Goal: Information Seeking & Learning: Learn about a topic

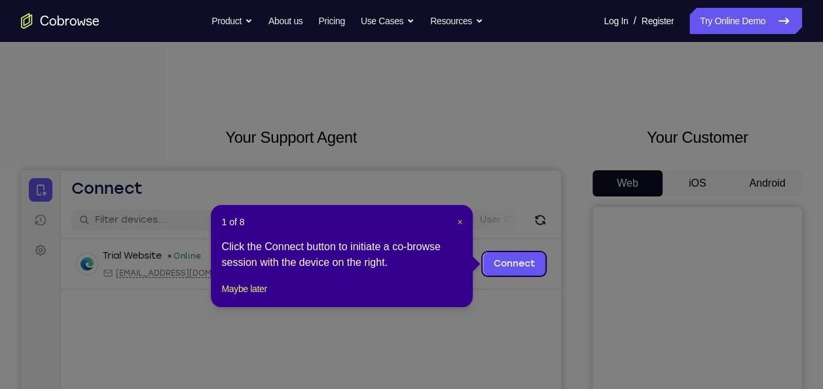
click at [458, 225] on span "×" at bounding box center [459, 222] width 5 height 10
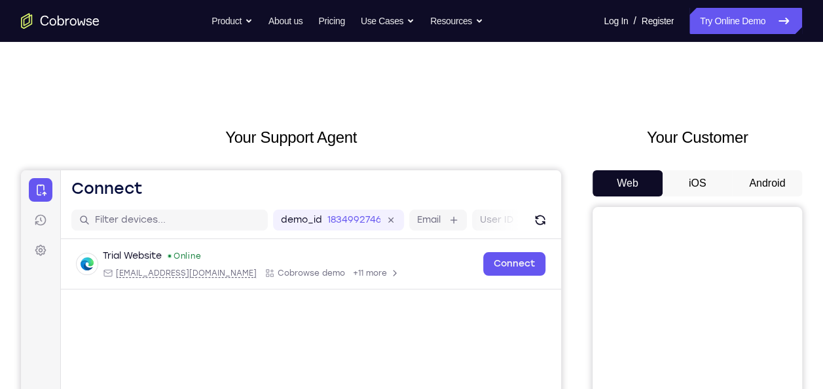
click at [771, 182] on button "Android" at bounding box center [767, 183] width 70 height 26
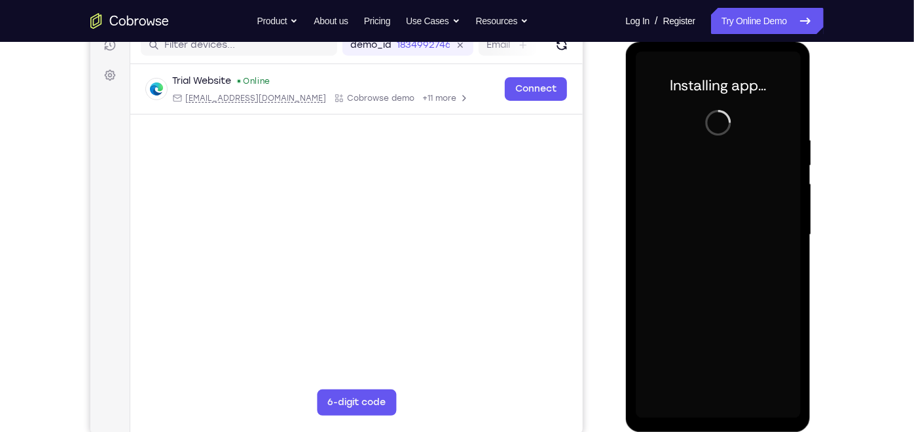
scroll to position [174, 0]
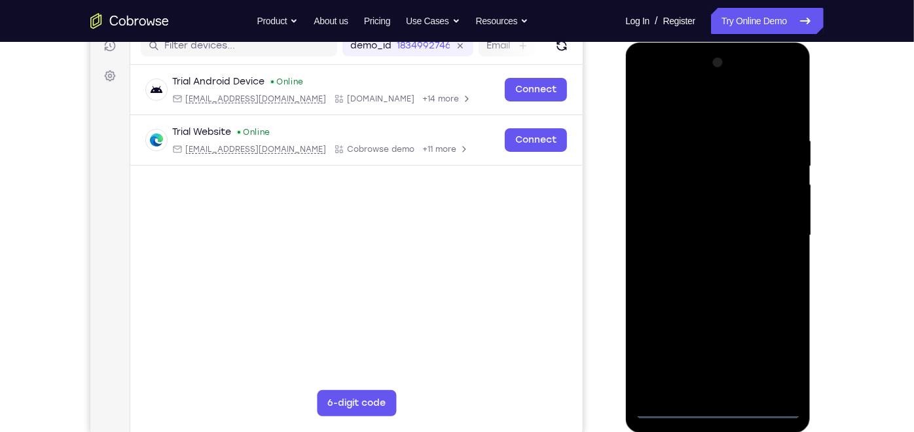
click at [714, 388] on div at bounding box center [717, 235] width 165 height 367
click at [766, 362] on div at bounding box center [717, 235] width 165 height 367
click at [690, 107] on div at bounding box center [717, 235] width 165 height 367
click at [774, 227] on div at bounding box center [717, 235] width 165 height 367
click at [702, 261] on div at bounding box center [717, 235] width 165 height 367
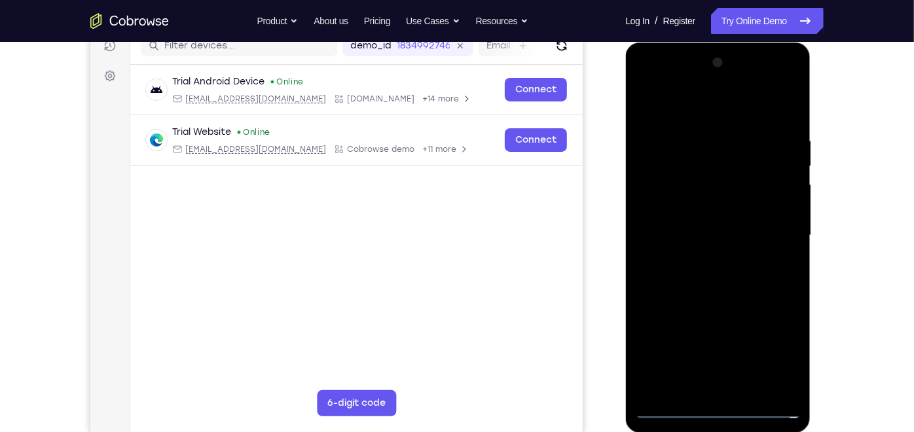
click at [701, 214] on div at bounding box center [717, 235] width 165 height 367
click at [707, 234] on div at bounding box center [717, 235] width 165 height 367
click at [745, 278] on div at bounding box center [717, 235] width 165 height 367
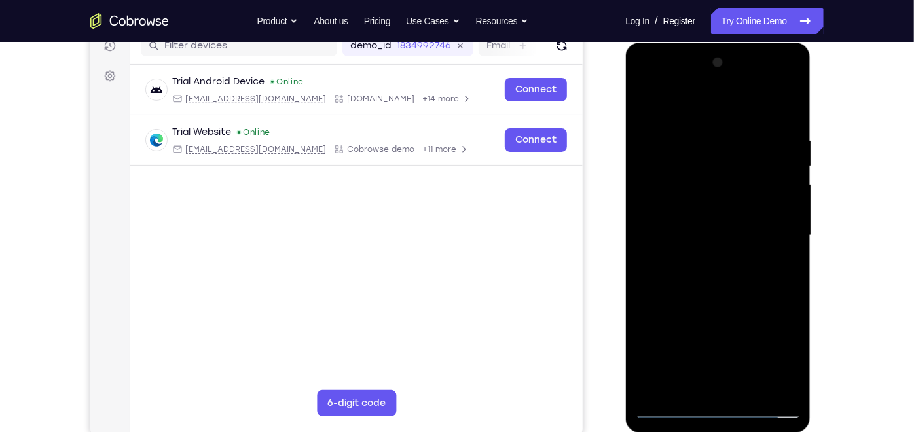
click at [745, 278] on div at bounding box center [717, 235] width 165 height 367
click at [747, 388] on div at bounding box center [717, 235] width 165 height 367
click at [728, 290] on div at bounding box center [717, 235] width 165 height 367
click at [697, 130] on div at bounding box center [717, 235] width 165 height 367
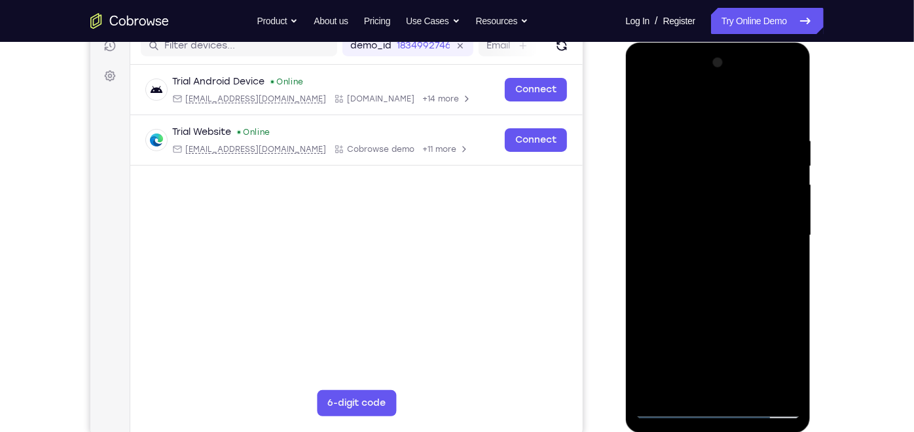
click at [793, 162] on div at bounding box center [717, 235] width 165 height 367
click at [786, 103] on div at bounding box center [717, 235] width 165 height 367
click at [788, 101] on div at bounding box center [717, 235] width 165 height 367
click at [650, 103] on div at bounding box center [717, 235] width 165 height 367
click at [747, 388] on div at bounding box center [717, 235] width 165 height 367
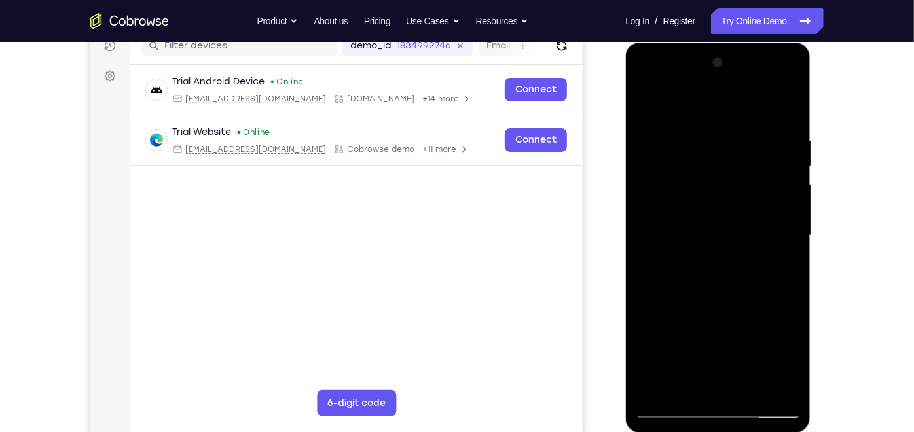
click at [704, 306] on div at bounding box center [717, 235] width 165 height 367
click at [722, 248] on div at bounding box center [717, 235] width 165 height 367
click at [690, 381] on div at bounding box center [717, 235] width 165 height 367
click at [692, 204] on div at bounding box center [717, 235] width 165 height 367
click at [713, 323] on div at bounding box center [717, 235] width 165 height 367
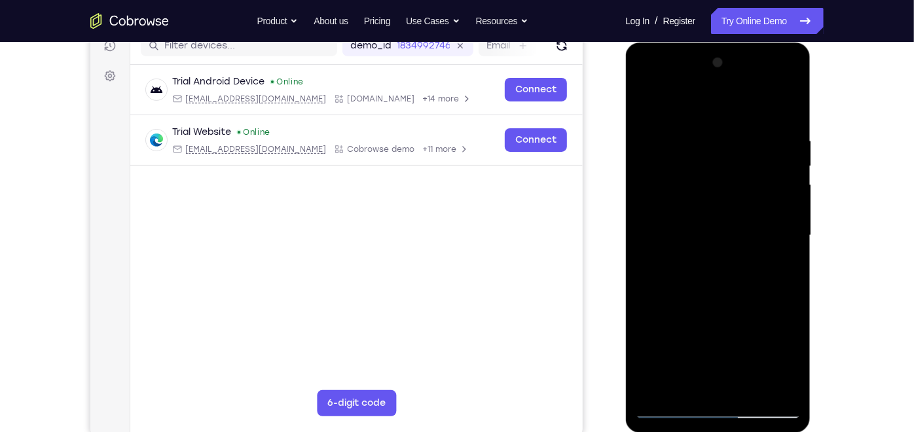
click at [683, 388] on div at bounding box center [717, 235] width 165 height 367
click at [752, 309] on div at bounding box center [717, 235] width 165 height 367
click at [782, 257] on div at bounding box center [717, 235] width 165 height 367
click at [644, 105] on div at bounding box center [717, 235] width 165 height 367
click at [690, 276] on div at bounding box center [717, 235] width 165 height 367
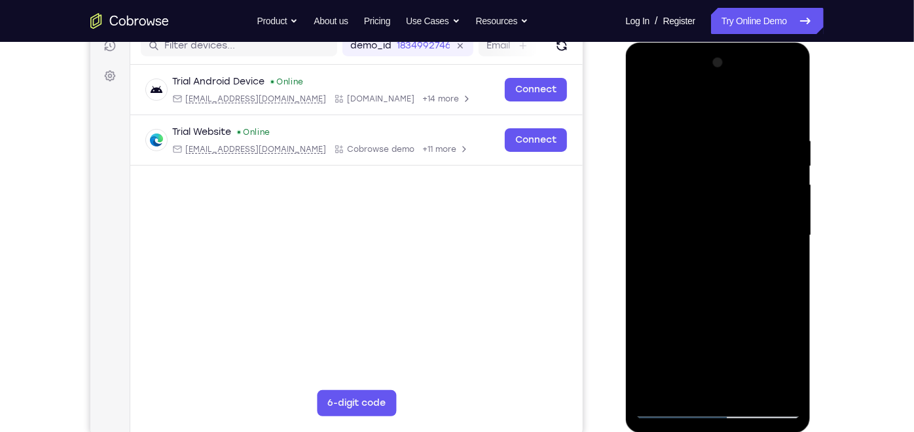
drag, startPoint x: 661, startPoint y: 223, endPoint x: 681, endPoint y: 350, distance: 129.3
click at [681, 350] on div at bounding box center [717, 235] width 165 height 367
click at [646, 107] on div at bounding box center [717, 235] width 165 height 367
click at [698, 238] on div at bounding box center [717, 235] width 165 height 367
drag, startPoint x: 767, startPoint y: 181, endPoint x: 767, endPoint y: 195, distance: 14.4
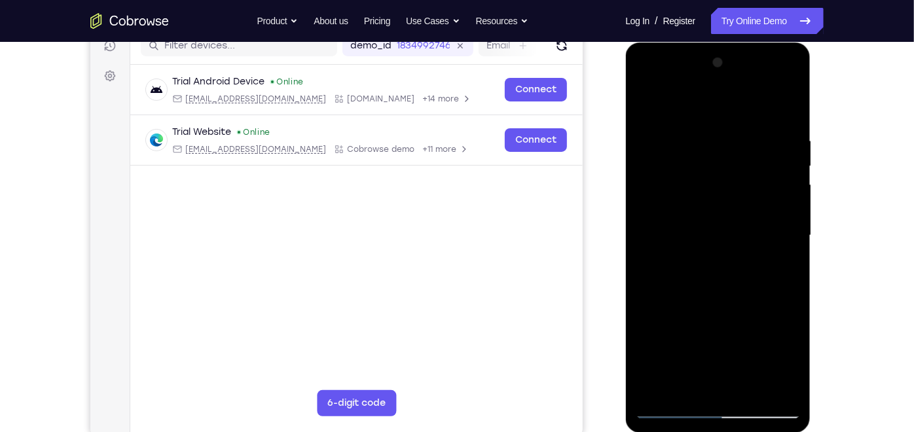
click at [767, 195] on div at bounding box center [717, 235] width 165 height 367
click at [695, 293] on div at bounding box center [717, 235] width 165 height 367
click at [648, 100] on div at bounding box center [717, 235] width 165 height 367
click at [691, 128] on div at bounding box center [717, 235] width 165 height 367
click at [791, 220] on div at bounding box center [717, 235] width 165 height 367
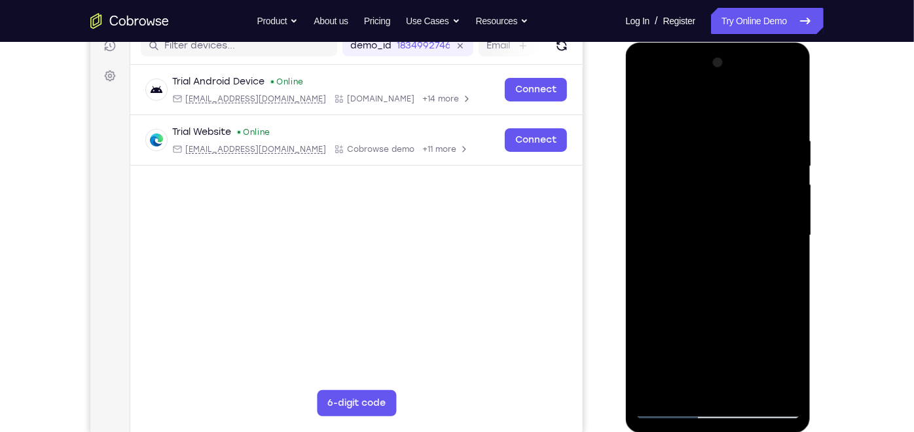
click at [791, 220] on div at bounding box center [717, 235] width 165 height 367
drag, startPoint x: 762, startPoint y: 217, endPoint x: 640, endPoint y: 245, distance: 124.9
click at [640, 245] on div at bounding box center [717, 235] width 165 height 367
click at [781, 242] on div at bounding box center [717, 235] width 165 height 367
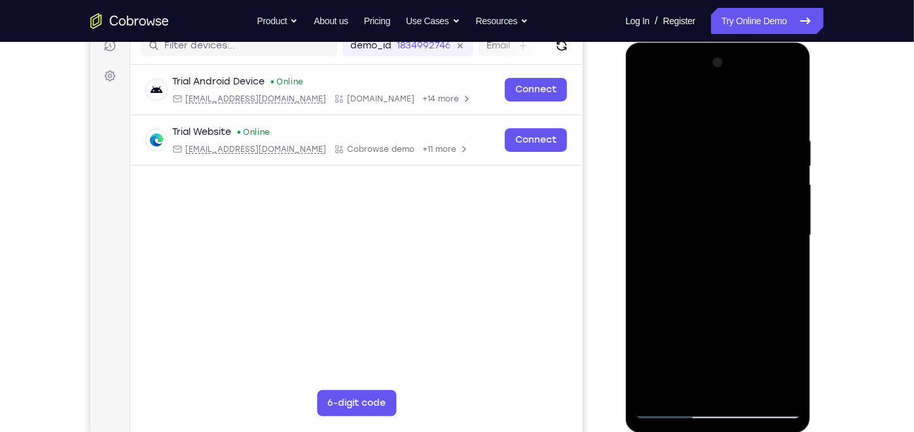
click at [786, 182] on div at bounding box center [717, 235] width 165 height 367
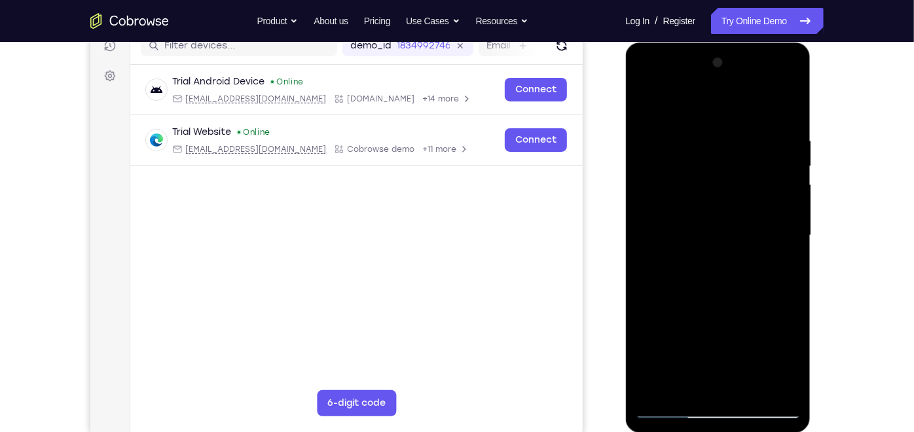
click at [786, 109] on div at bounding box center [717, 235] width 165 height 367
drag, startPoint x: 729, startPoint y: 320, endPoint x: 757, endPoint y: 179, distance: 142.8
click at [757, 179] on div at bounding box center [717, 235] width 165 height 367
drag, startPoint x: 713, startPoint y: 332, endPoint x: 734, endPoint y: 203, distance: 130.7
click at [734, 203] on div at bounding box center [717, 235] width 165 height 367
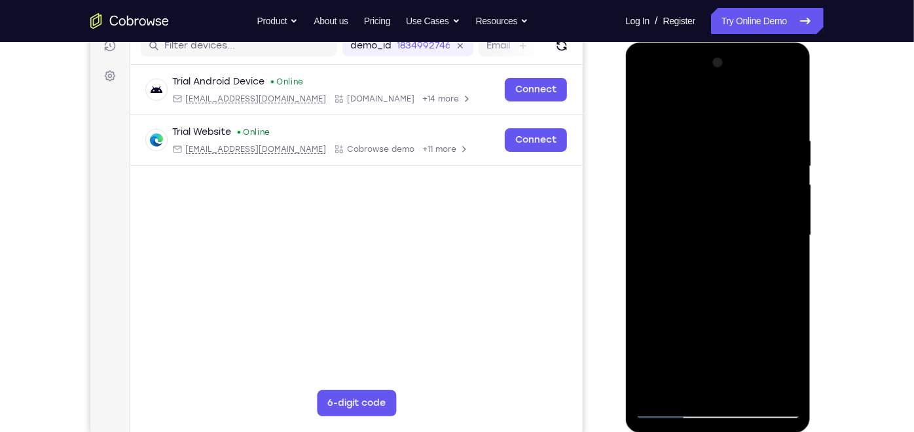
drag, startPoint x: 737, startPoint y: 295, endPoint x: 755, endPoint y: 169, distance: 127.0
click at [755, 169] on div at bounding box center [717, 235] width 165 height 367
drag, startPoint x: 748, startPoint y: 295, endPoint x: 754, endPoint y: 144, distance: 150.7
click at [754, 144] on div at bounding box center [717, 235] width 165 height 367
drag, startPoint x: 750, startPoint y: 267, endPoint x: 750, endPoint y: 126, distance: 140.1
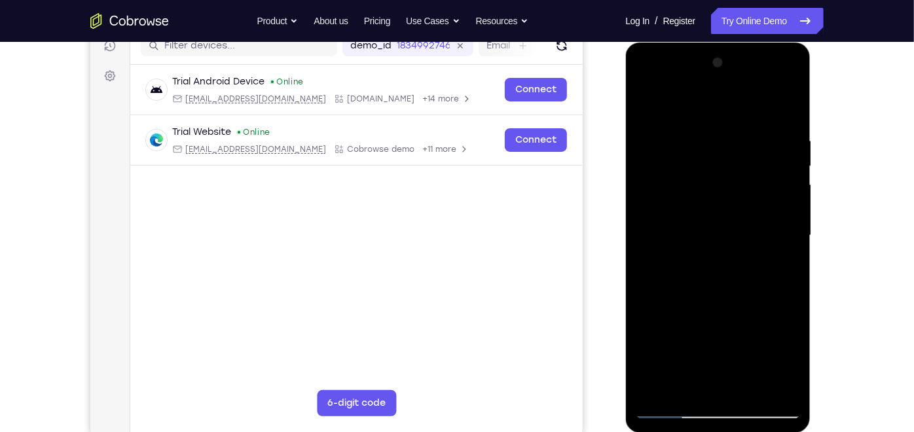
click at [750, 126] on div at bounding box center [717, 235] width 165 height 367
drag, startPoint x: 742, startPoint y: 325, endPoint x: 758, endPoint y: 166, distance: 160.0
click at [758, 166] on div at bounding box center [717, 235] width 165 height 367
drag, startPoint x: 743, startPoint y: 297, endPoint x: 748, endPoint y: 171, distance: 125.9
click at [748, 171] on div at bounding box center [717, 235] width 165 height 367
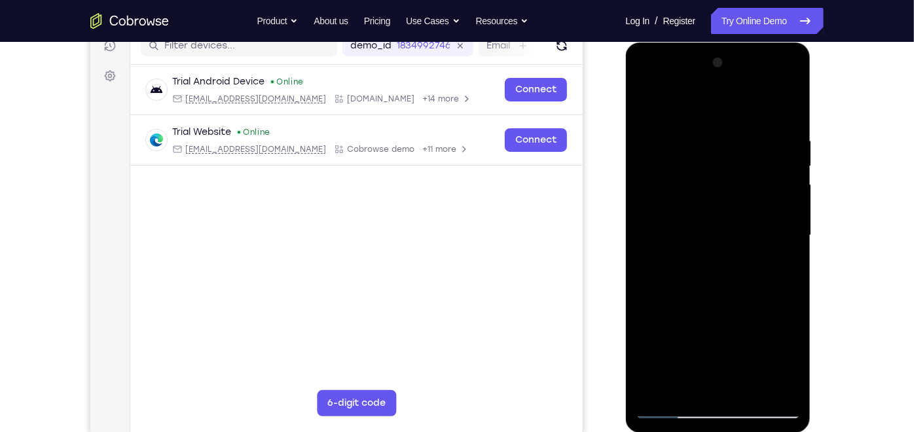
drag, startPoint x: 732, startPoint y: 245, endPoint x: 752, endPoint y: 143, distance: 104.0
click at [752, 143] on div at bounding box center [717, 235] width 165 height 367
drag, startPoint x: 716, startPoint y: 310, endPoint x: 739, endPoint y: 166, distance: 145.8
click at [739, 166] on div at bounding box center [717, 235] width 165 height 367
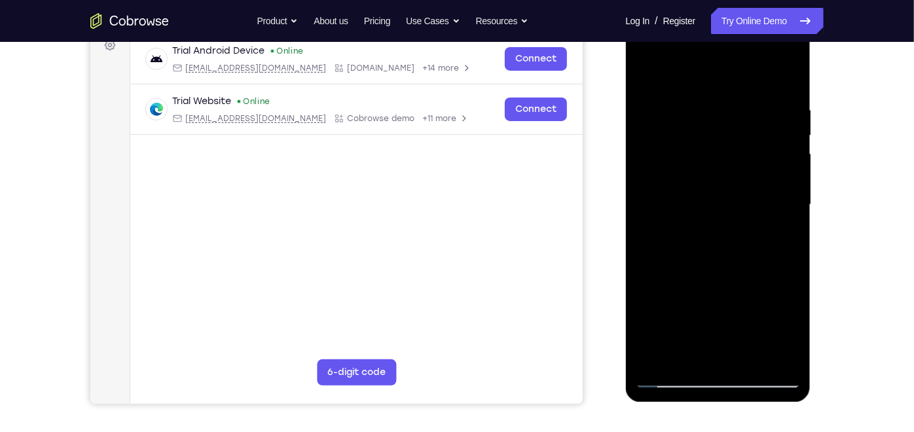
scroll to position [195, 0]
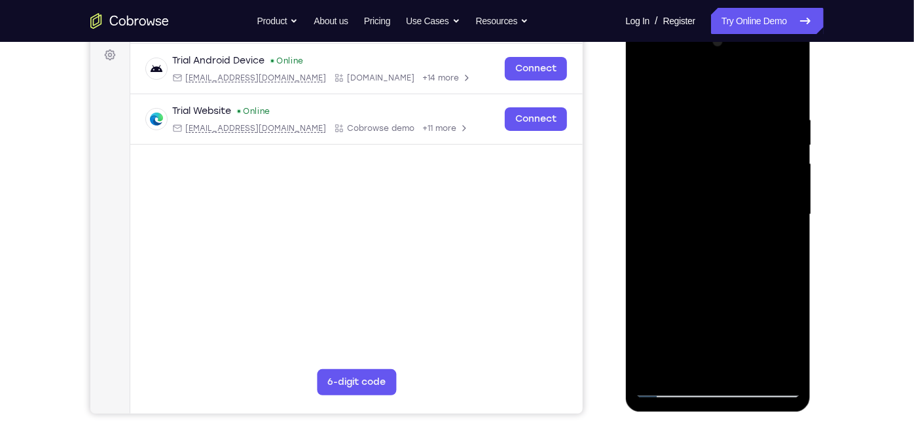
drag, startPoint x: 726, startPoint y: 244, endPoint x: 714, endPoint y: 136, distance: 108.7
click at [714, 136] on div at bounding box center [717, 214] width 165 height 367
drag, startPoint x: 709, startPoint y: 304, endPoint x: 710, endPoint y: 157, distance: 147.3
click at [710, 157] on div at bounding box center [717, 214] width 165 height 367
drag, startPoint x: 760, startPoint y: 275, endPoint x: 765, endPoint y: 227, distance: 48.7
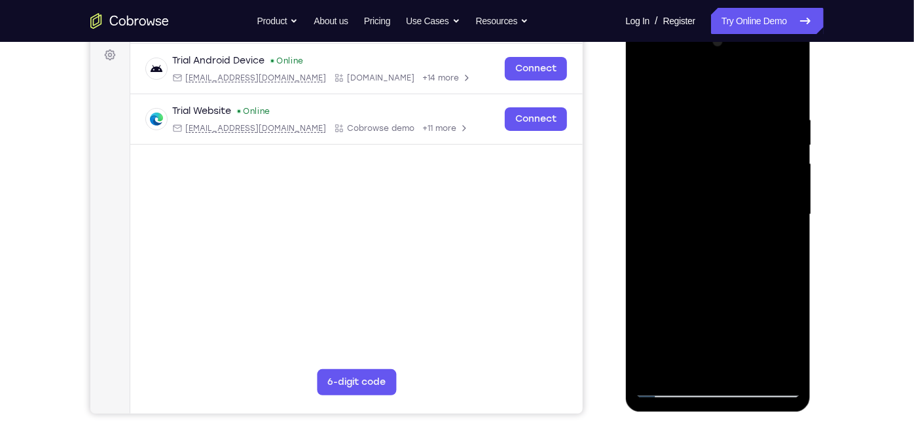
click at [765, 227] on div at bounding box center [717, 214] width 165 height 367
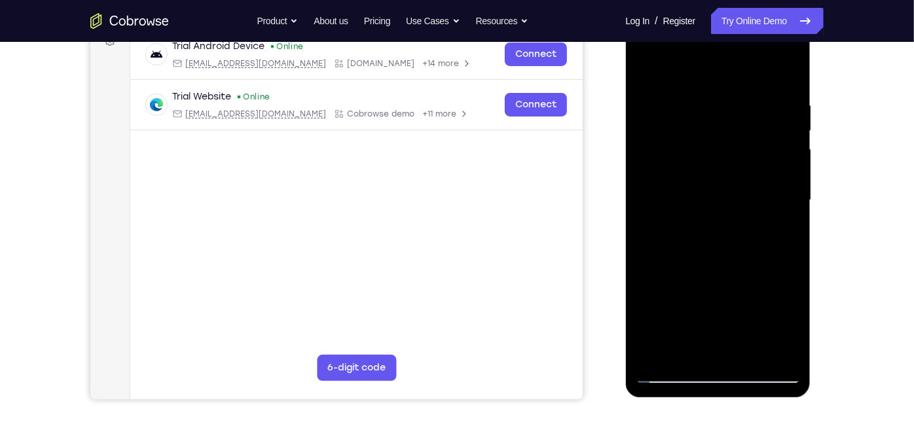
scroll to position [215, 0]
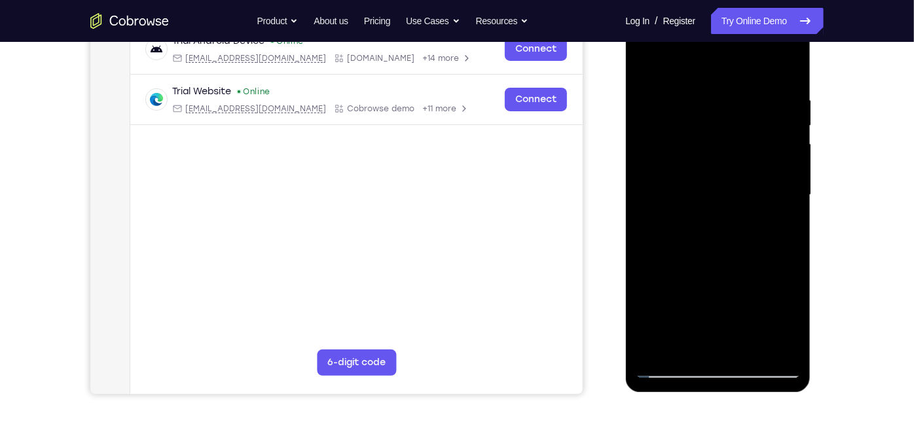
drag, startPoint x: 755, startPoint y: 247, endPoint x: 739, endPoint y: 96, distance: 151.4
click at [739, 96] on div at bounding box center [717, 195] width 165 height 367
drag, startPoint x: 740, startPoint y: 256, endPoint x: 743, endPoint y: 147, distance: 108.8
click at [743, 147] on div at bounding box center [717, 195] width 165 height 367
drag, startPoint x: 736, startPoint y: 247, endPoint x: 733, endPoint y: 113, distance: 134.3
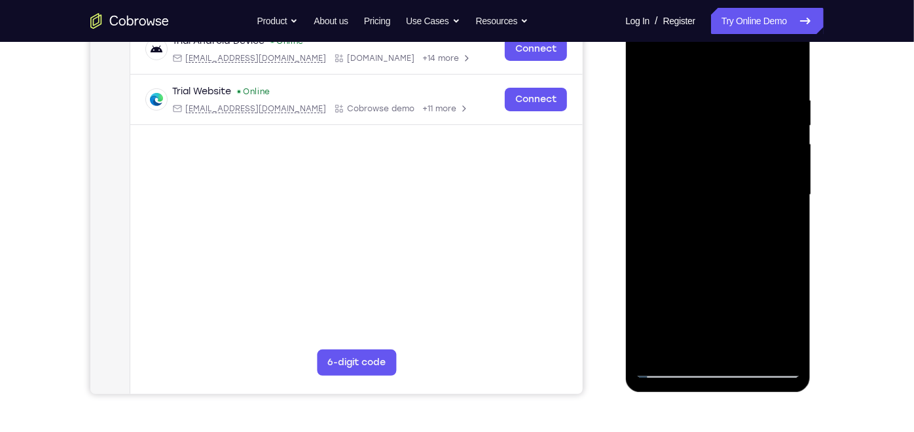
click at [733, 113] on div at bounding box center [717, 195] width 165 height 367
drag, startPoint x: 740, startPoint y: 219, endPoint x: 749, endPoint y: 57, distance: 162.7
click at [749, 57] on div at bounding box center [717, 195] width 165 height 367
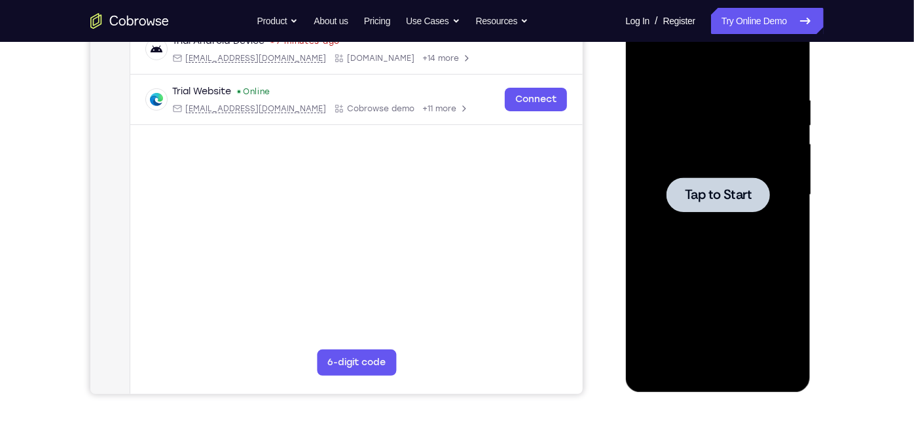
drag, startPoint x: 1282, startPoint y: 17, endPoint x: 688, endPoint y: 175, distance: 614.1
click at [688, 175] on div at bounding box center [717, 195] width 165 height 367
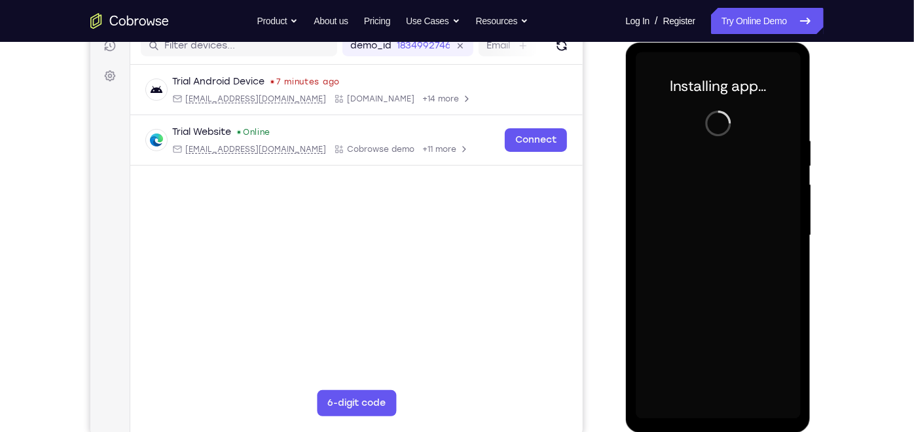
scroll to position [174, 0]
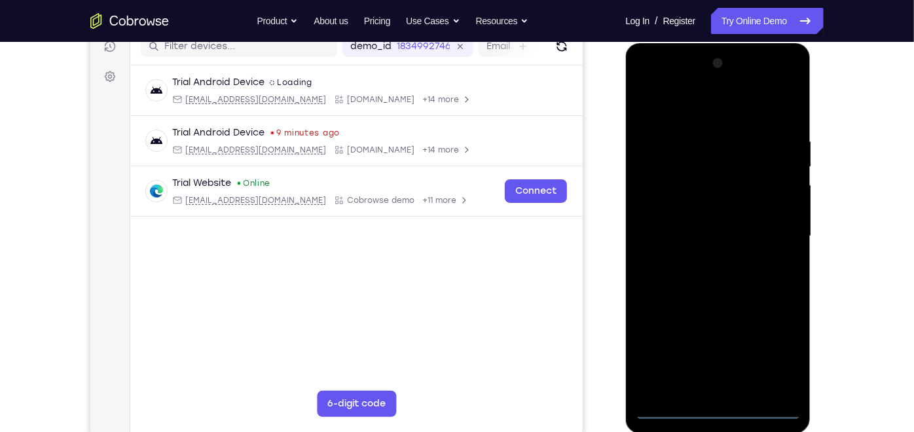
click at [720, 388] on div at bounding box center [717, 235] width 165 height 367
click at [777, 356] on div at bounding box center [717, 235] width 165 height 367
click at [690, 104] on div at bounding box center [717, 235] width 165 height 367
click at [769, 227] on div at bounding box center [717, 235] width 165 height 367
click at [709, 259] on div at bounding box center [717, 235] width 165 height 367
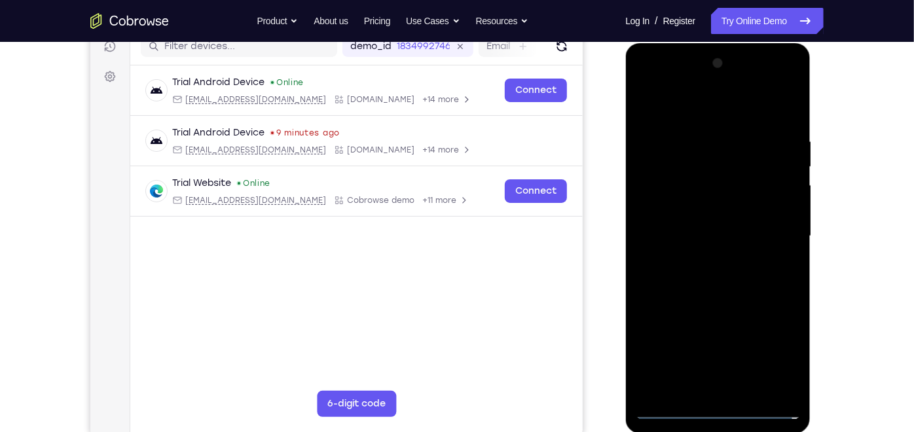
click at [694, 224] on div at bounding box center [717, 235] width 165 height 367
click at [703, 209] on div at bounding box center [717, 235] width 165 height 367
click at [779, 208] on div at bounding box center [717, 235] width 165 height 367
click at [731, 210] on div at bounding box center [717, 235] width 165 height 367
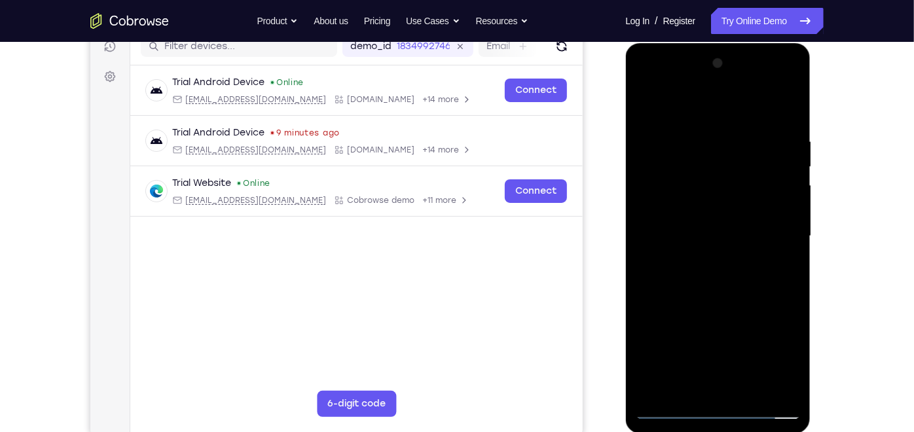
click at [786, 213] on div at bounding box center [717, 235] width 165 height 367
click at [719, 220] on div at bounding box center [717, 235] width 165 height 367
click at [730, 235] on div at bounding box center [717, 235] width 165 height 367
click at [734, 278] on div at bounding box center [717, 235] width 165 height 367
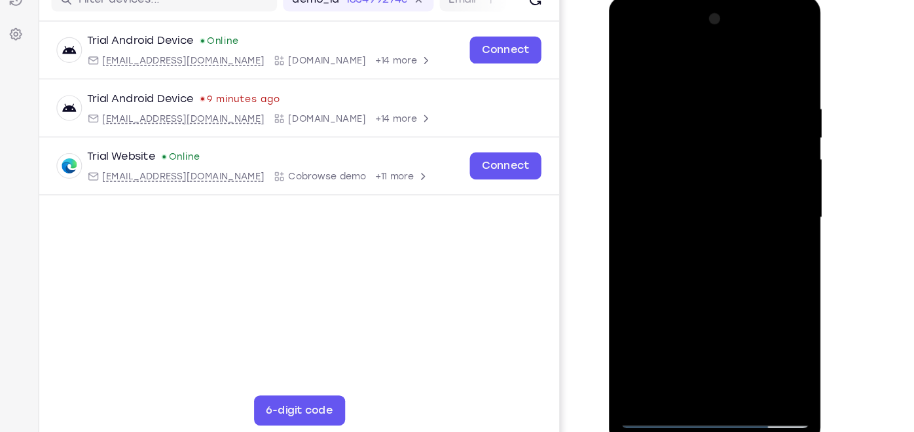
click at [722, 249] on div at bounding box center [701, 189] width 165 height 367
click at [688, 87] on div at bounding box center [701, 189] width 165 height 367
click at [634, 204] on div at bounding box center [701, 189] width 165 height 367
click at [769, 62] on div at bounding box center [701, 189] width 165 height 367
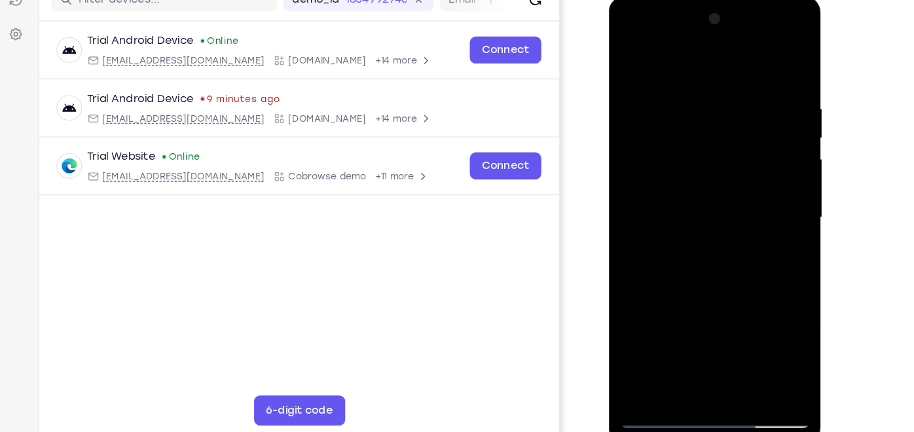
click at [721, 92] on div at bounding box center [701, 189] width 165 height 367
click at [777, 166] on div at bounding box center [701, 189] width 165 height 367
drag, startPoint x: 777, startPoint y: 166, endPoint x: 597, endPoint y: 206, distance: 183.8
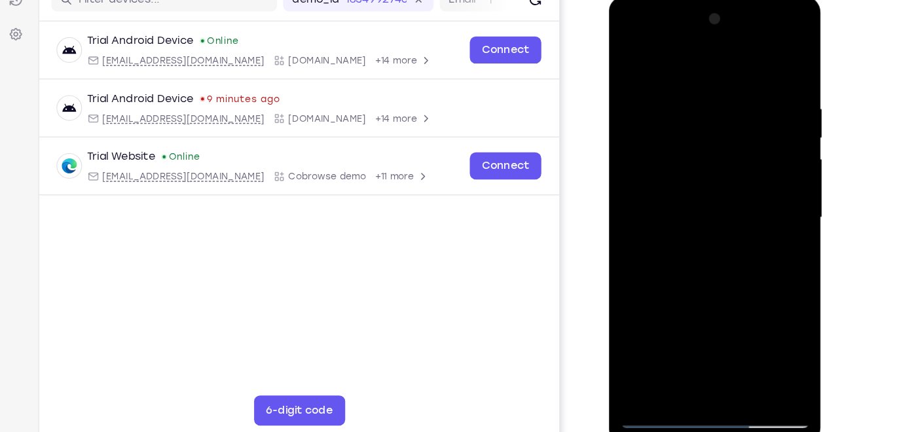
click at [609, 206] on html "Online web based iOS Simulators and Android Emulators. Run iPhone, iPad, Mobile…" at bounding box center [702, 192] width 187 height 393
drag, startPoint x: 769, startPoint y: 136, endPoint x: 608, endPoint y: 174, distance: 165.5
click at [609, 174] on div at bounding box center [701, 191] width 185 height 390
click at [773, 169] on div at bounding box center [701, 189] width 165 height 367
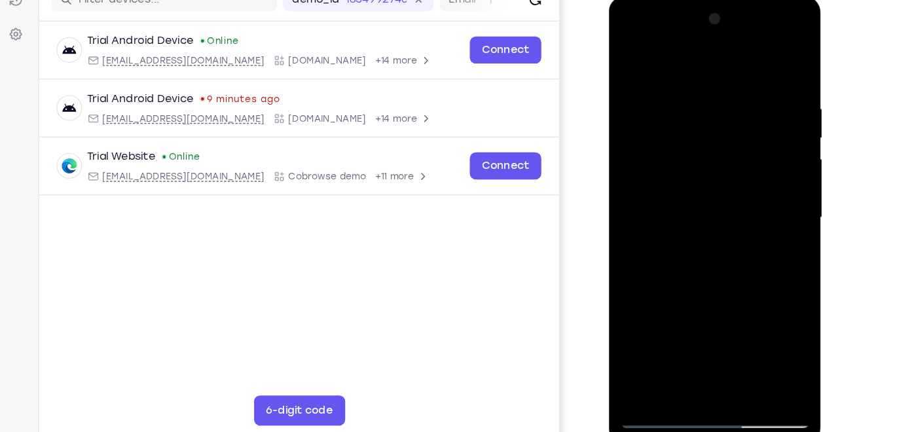
click at [773, 169] on div at bounding box center [701, 189] width 165 height 367
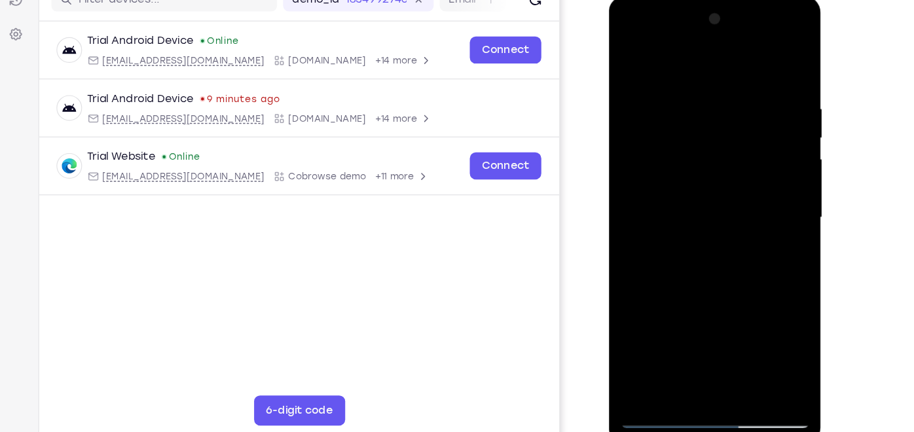
click at [773, 169] on div at bounding box center [701, 189] width 165 height 367
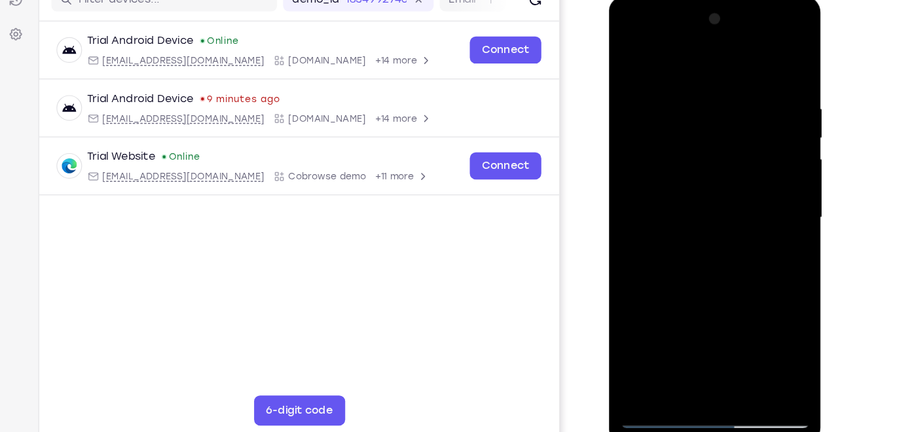
click at [773, 169] on div at bounding box center [701, 189] width 165 height 367
click at [694, 337] on div at bounding box center [701, 189] width 165 height 367
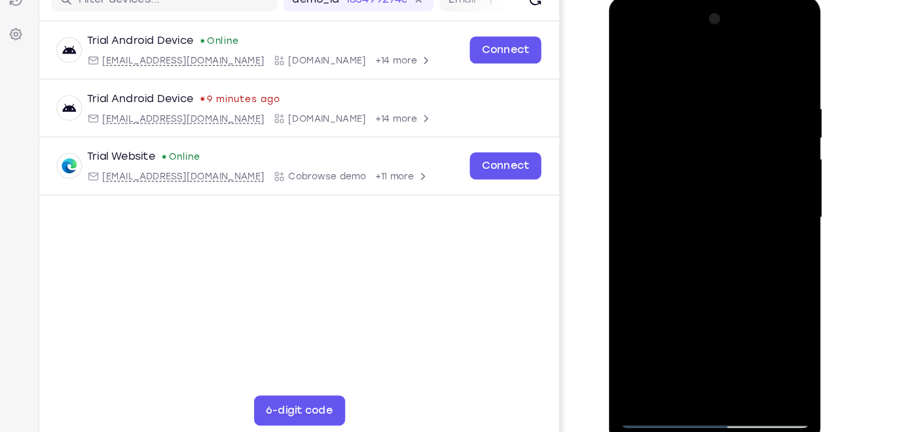
click at [779, 210] on div at bounding box center [701, 189] width 165 height 367
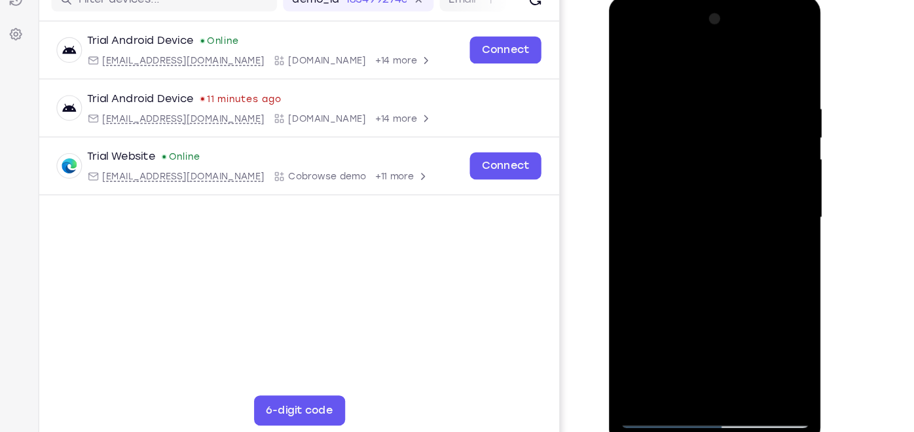
click at [779, 210] on div at bounding box center [701, 189] width 165 height 367
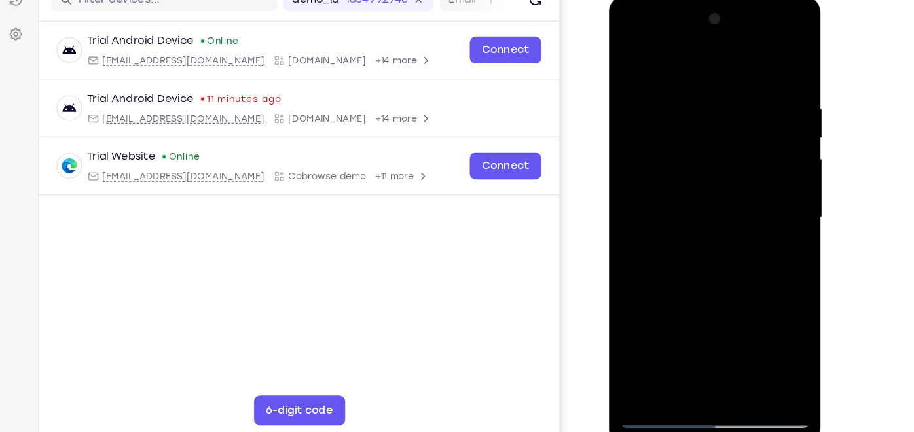
click at [779, 210] on div at bounding box center [701, 189] width 165 height 367
click at [636, 255] on div at bounding box center [701, 189] width 165 height 367
click at [776, 207] on div at bounding box center [701, 189] width 165 height 367
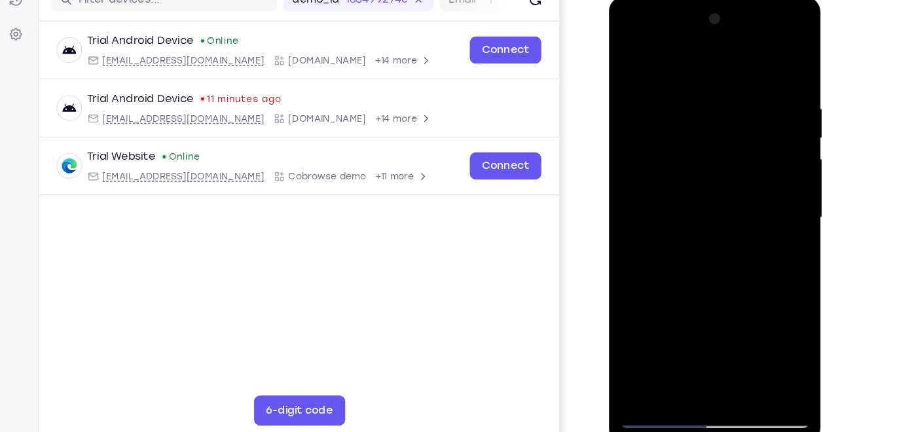
click at [776, 207] on div at bounding box center [701, 189] width 165 height 367
click at [703, 342] on div at bounding box center [701, 189] width 165 height 367
click at [712, 160] on div at bounding box center [701, 189] width 165 height 367
click at [776, 176] on div at bounding box center [701, 189] width 165 height 367
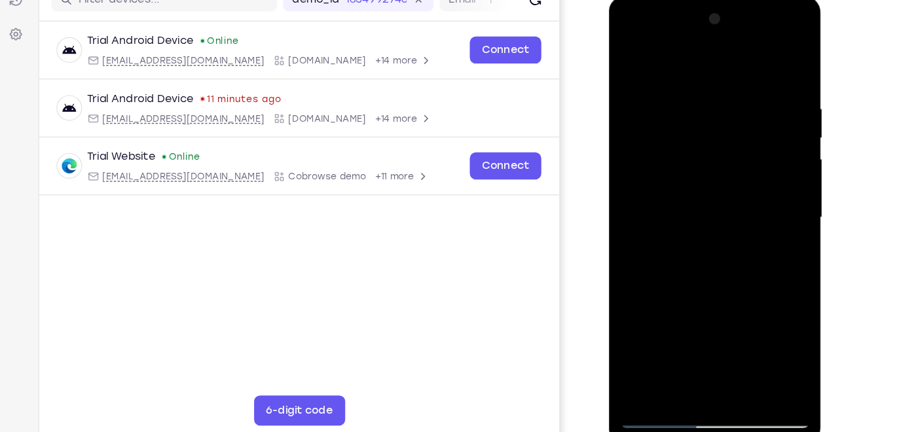
click at [776, 176] on div at bounding box center [701, 189] width 165 height 367
click at [638, 263] on div at bounding box center [701, 189] width 165 height 367
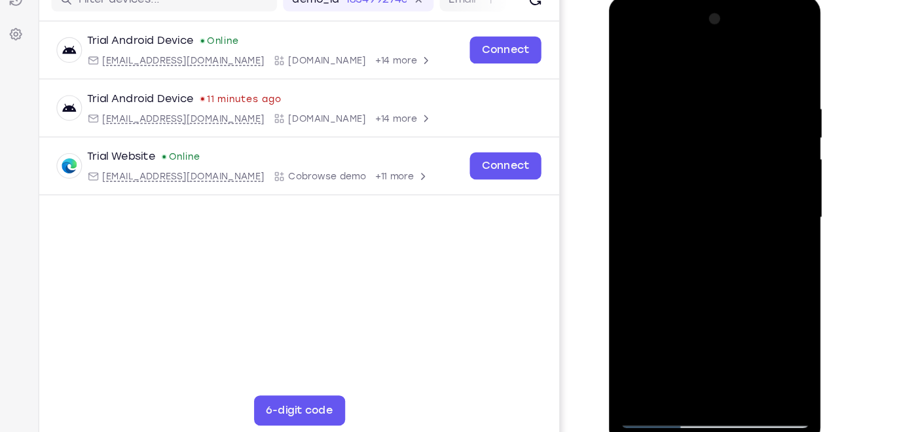
click at [764, 266] on div at bounding box center [701, 189] width 165 height 367
click at [770, 58] on div at bounding box center [701, 189] width 165 height 367
drag, startPoint x: 745, startPoint y: 121, endPoint x: 776, endPoint y: 272, distance: 154.5
click at [776, 272] on div at bounding box center [701, 189] width 165 height 367
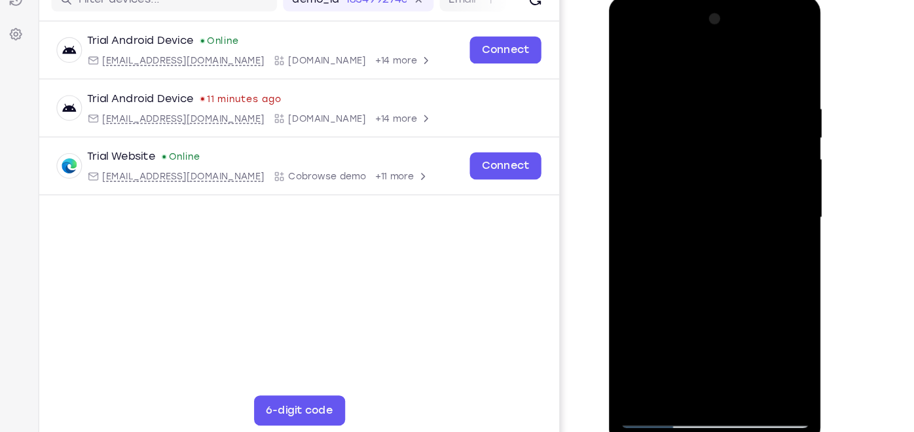
click at [732, 350] on div at bounding box center [701, 189] width 165 height 367
drag, startPoint x: 689, startPoint y: 175, endPoint x: 741, endPoint y: 352, distance: 183.8
click at [741, 352] on div at bounding box center [701, 189] width 165 height 367
click at [705, 259] on div at bounding box center [701, 189] width 165 height 367
click at [777, 117] on div at bounding box center [701, 189] width 165 height 367
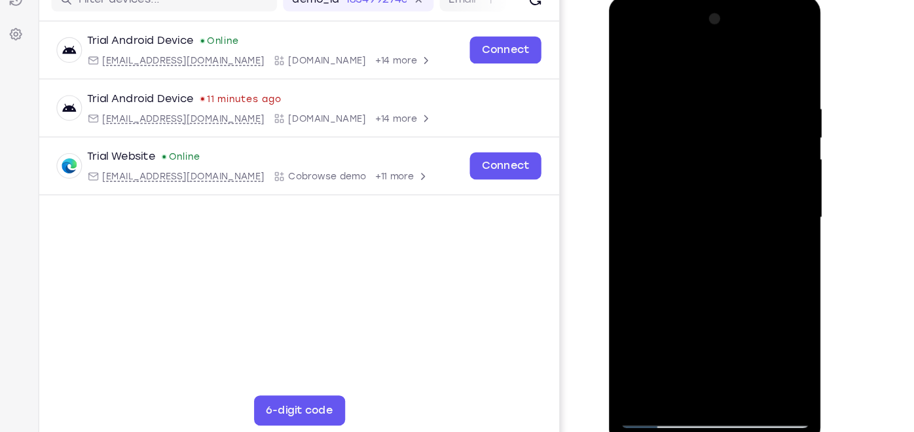
click at [638, 101] on div at bounding box center [701, 189] width 165 height 367
click at [639, 96] on div at bounding box center [701, 189] width 165 height 367
click at [695, 107] on div at bounding box center [701, 189] width 165 height 367
click at [674, 340] on div at bounding box center [701, 189] width 165 height 367
drag, startPoint x: 724, startPoint y: 310, endPoint x: 746, endPoint y: 252, distance: 61.8
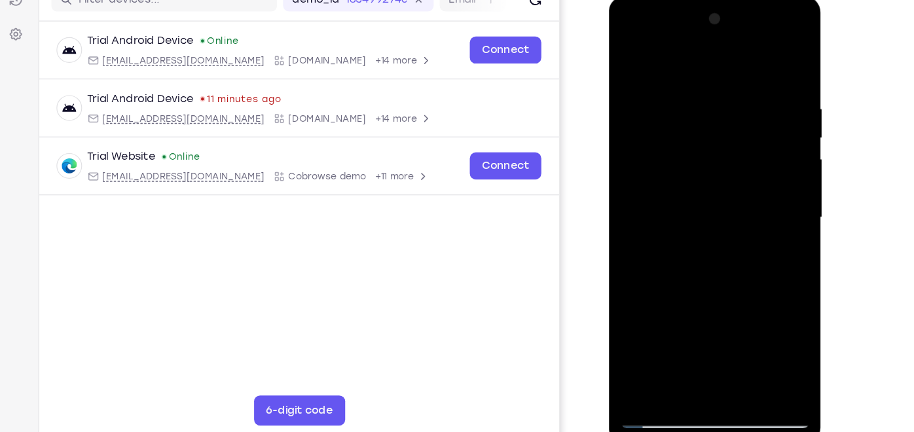
click at [746, 252] on div at bounding box center [701, 189] width 165 height 367
drag, startPoint x: 700, startPoint y: 311, endPoint x: 717, endPoint y: 263, distance: 50.7
click at [717, 263] on div at bounding box center [701, 189] width 165 height 367
click at [666, 312] on div at bounding box center [701, 189] width 165 height 367
click at [769, 63] on div at bounding box center [701, 189] width 165 height 367
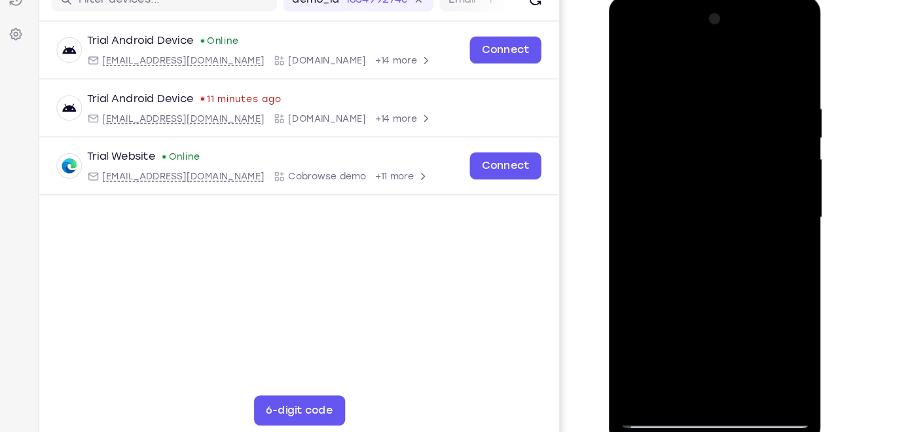
click at [631, 56] on div at bounding box center [701, 189] width 165 height 367
